Goal: Information Seeking & Learning: Learn about a topic

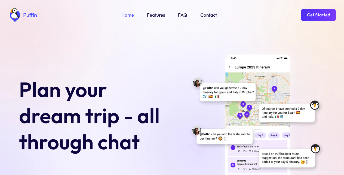
click at [318, 15] on link "Get Started" at bounding box center [318, 15] width 35 height 13
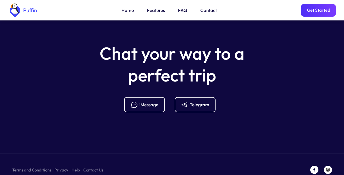
scroll to position [2156, 0]
click at [144, 101] on div "iMessage" at bounding box center [148, 104] width 19 height 6
click at [154, 11] on link "Features" at bounding box center [156, 10] width 18 height 7
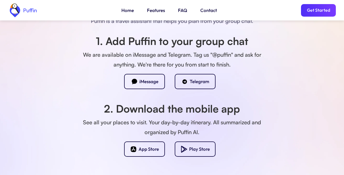
scroll to position [480, 0]
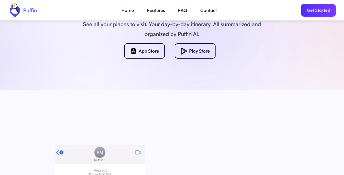
click at [181, 11] on link "FAQ" at bounding box center [182, 10] width 9 height 7
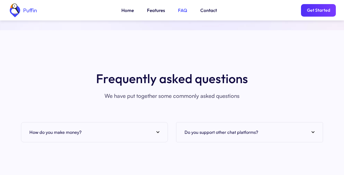
scroll to position [1984, 0]
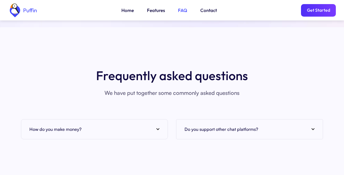
click at [92, 125] on div "How do you make money?" at bounding box center [94, 129] width 130 height 8
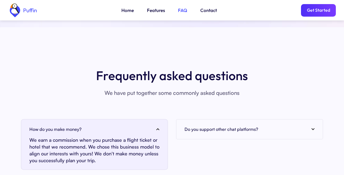
click at [207, 11] on link "Contact" at bounding box center [208, 10] width 17 height 7
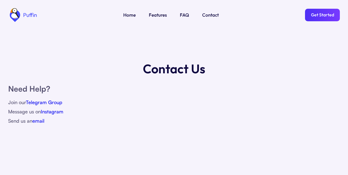
click at [318, 15] on link "Get Started" at bounding box center [322, 15] width 35 height 13
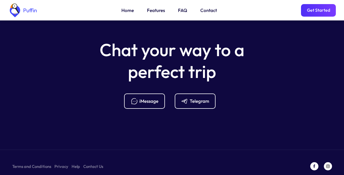
scroll to position [2160, 0]
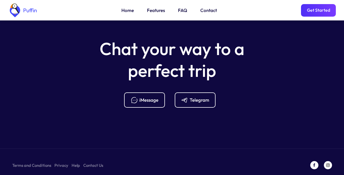
click at [29, 162] on link "Terms and Conditions" at bounding box center [31, 165] width 39 height 7
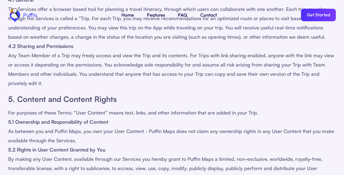
scroll to position [392, 0]
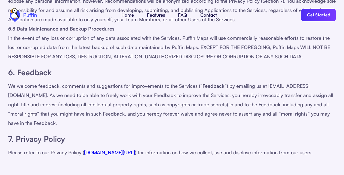
click at [113, 149] on link "[DOMAIN_NAME][URL]" at bounding box center [109, 152] width 51 height 6
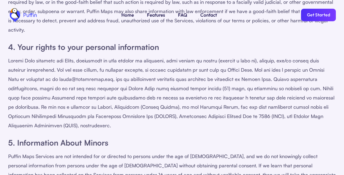
scroll to position [587, 0]
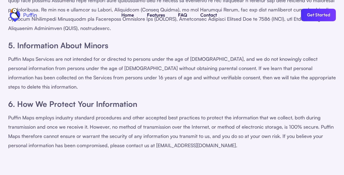
click at [318, 15] on link "Get Started" at bounding box center [318, 15] width 35 height 13
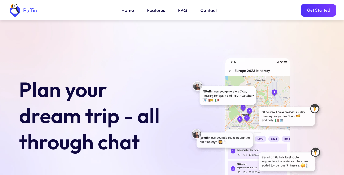
scroll to position [2156, 0]
